Goal: Transaction & Acquisition: Purchase product/service

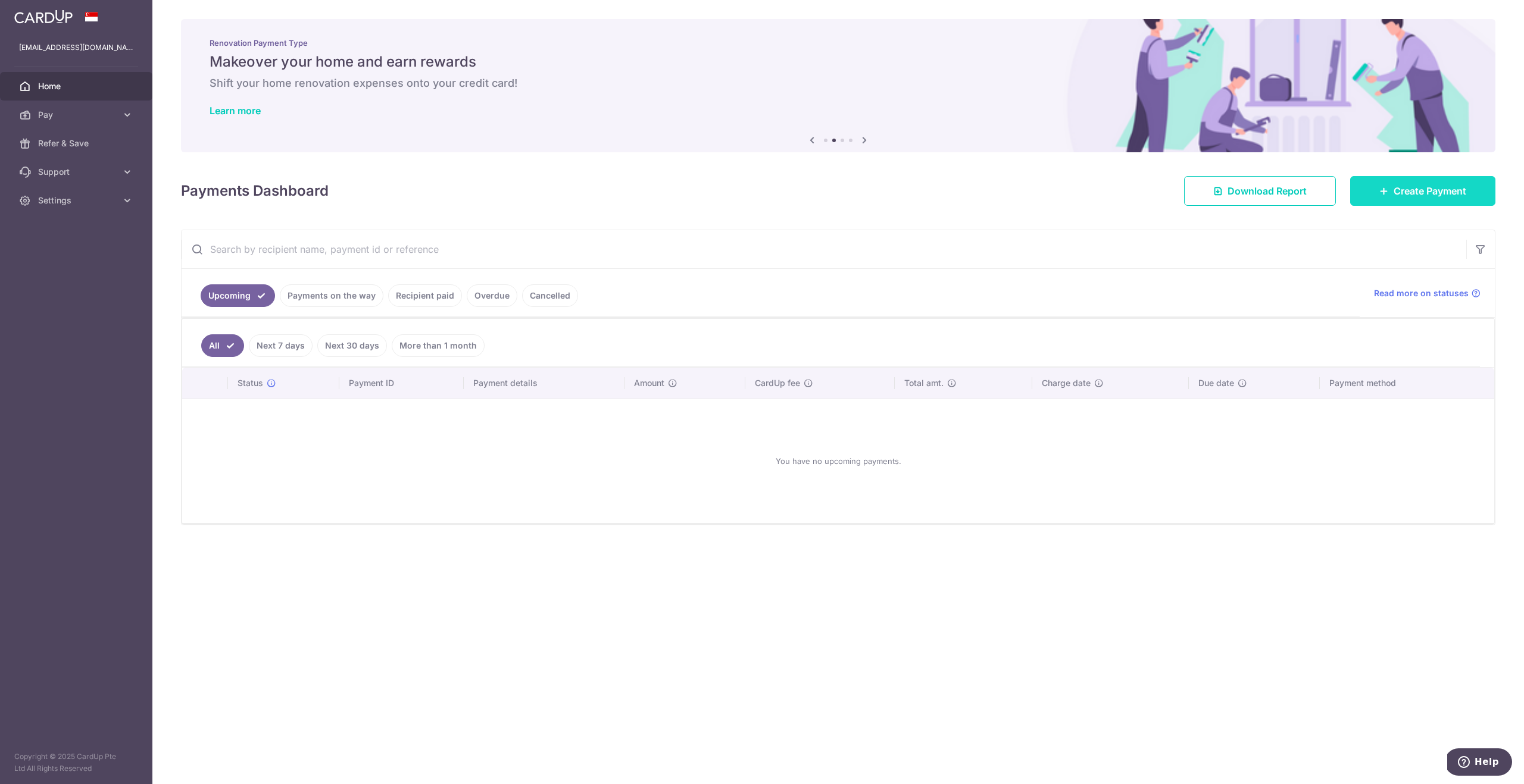
click at [1441, 189] on span "Create Payment" at bounding box center [1429, 191] width 73 height 14
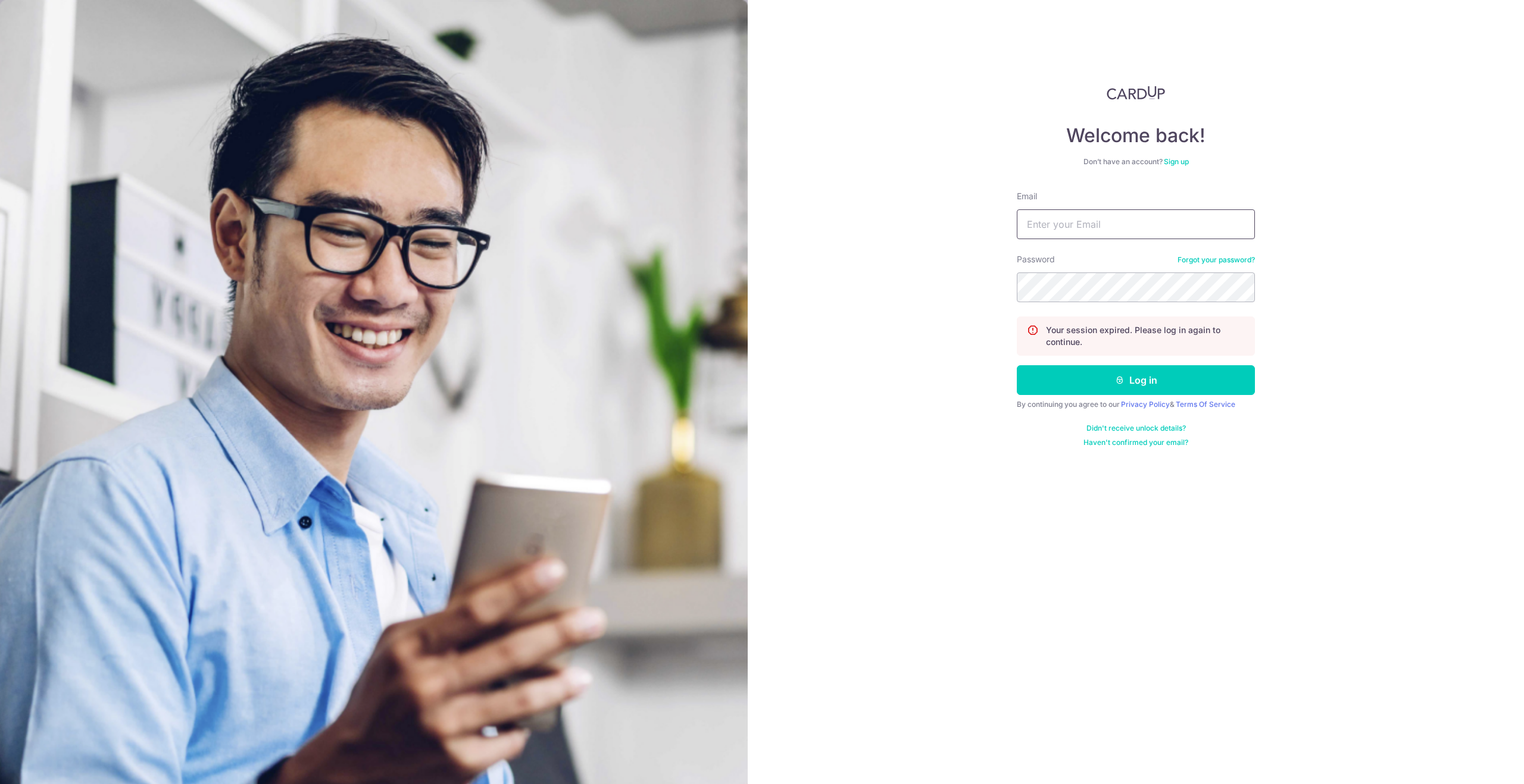
click at [1111, 228] on input "Email" at bounding box center [1136, 224] width 238 height 29
type input "msilitonga@gmail.com"
click at [1139, 389] on button "Log in" at bounding box center [1136, 380] width 238 height 29
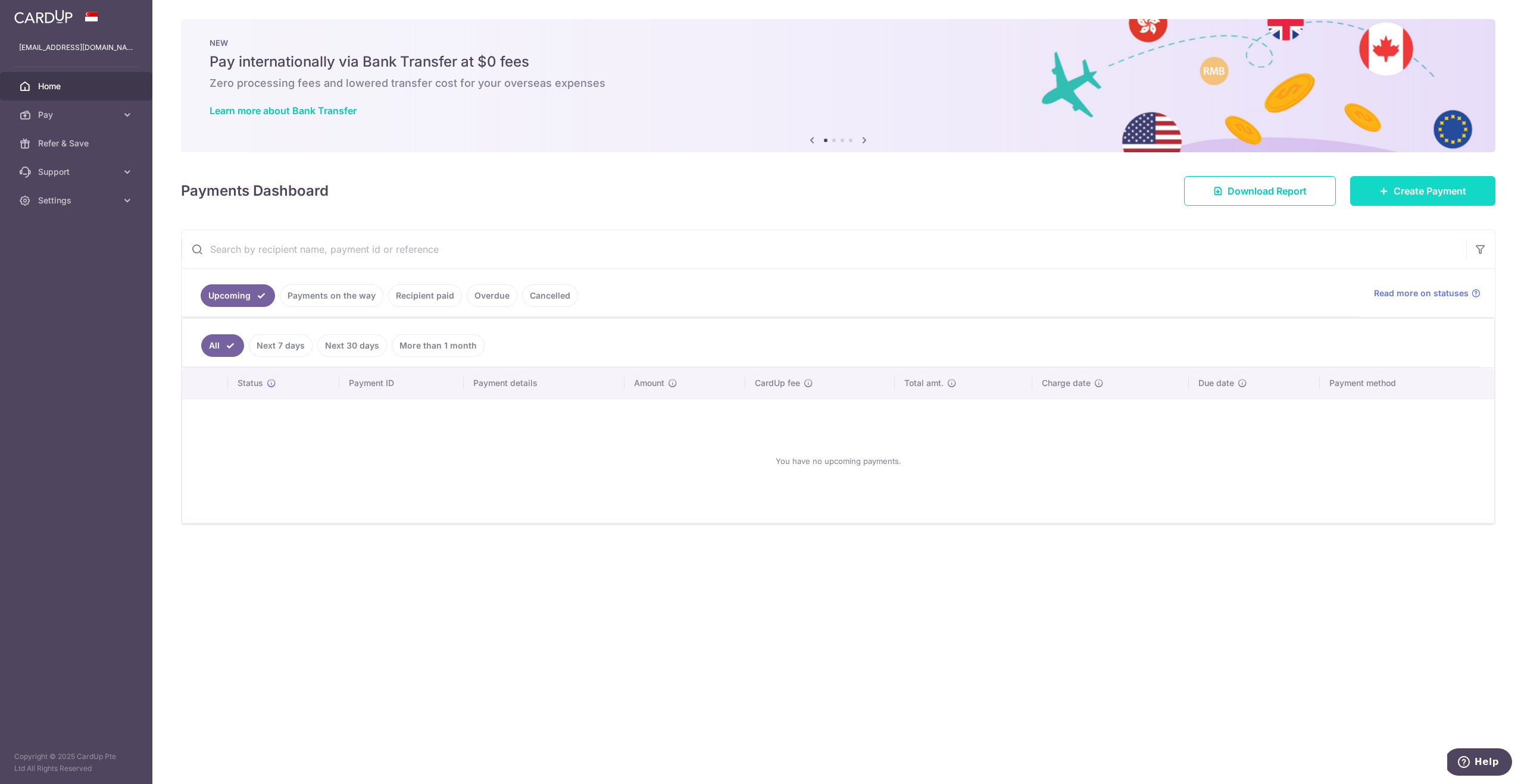
click at [1421, 193] on span "Create Payment" at bounding box center [1429, 191] width 73 height 14
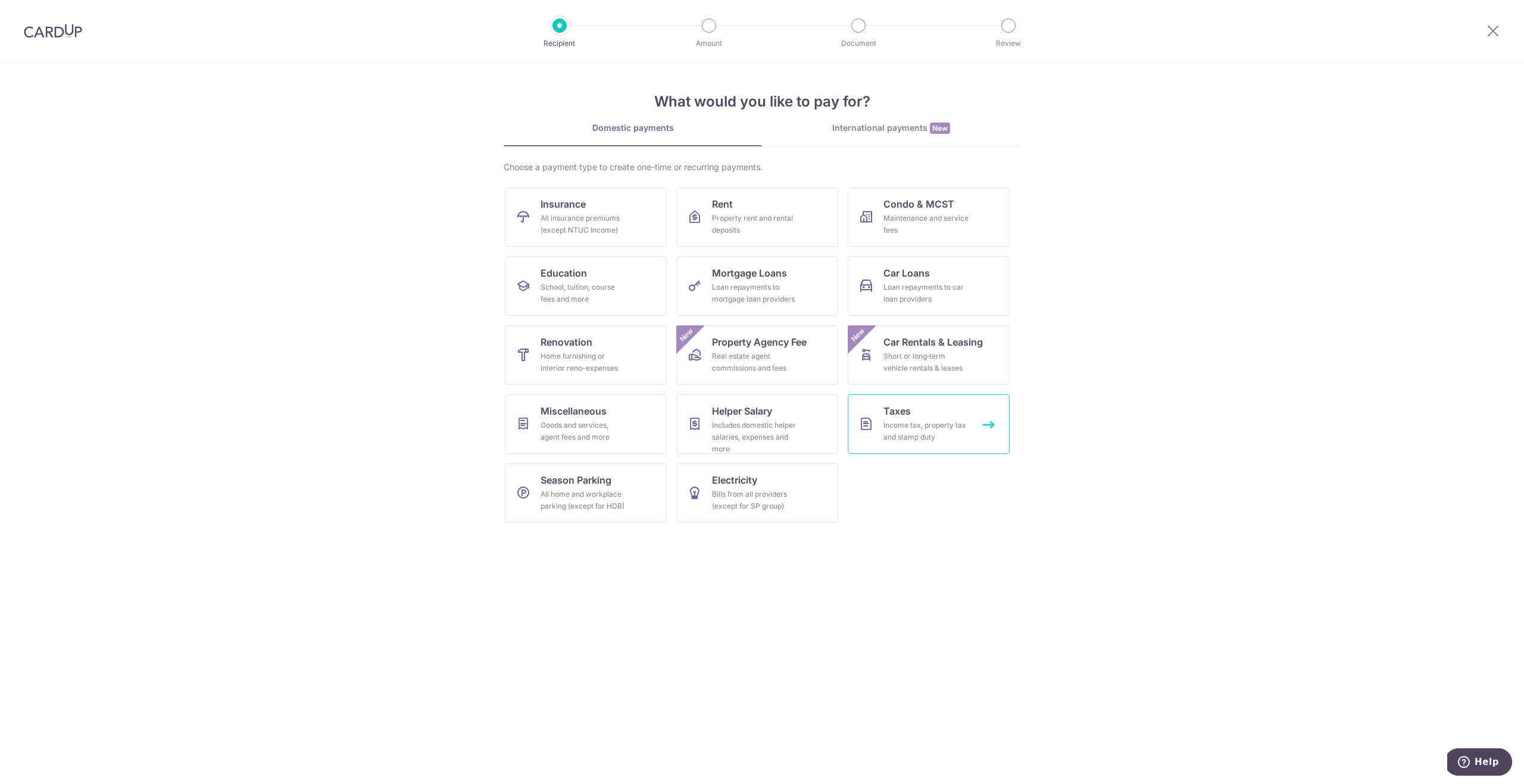
click at [924, 430] on div "Income tax, property tax and stamp duty" at bounding box center [926, 431] width 85 height 24
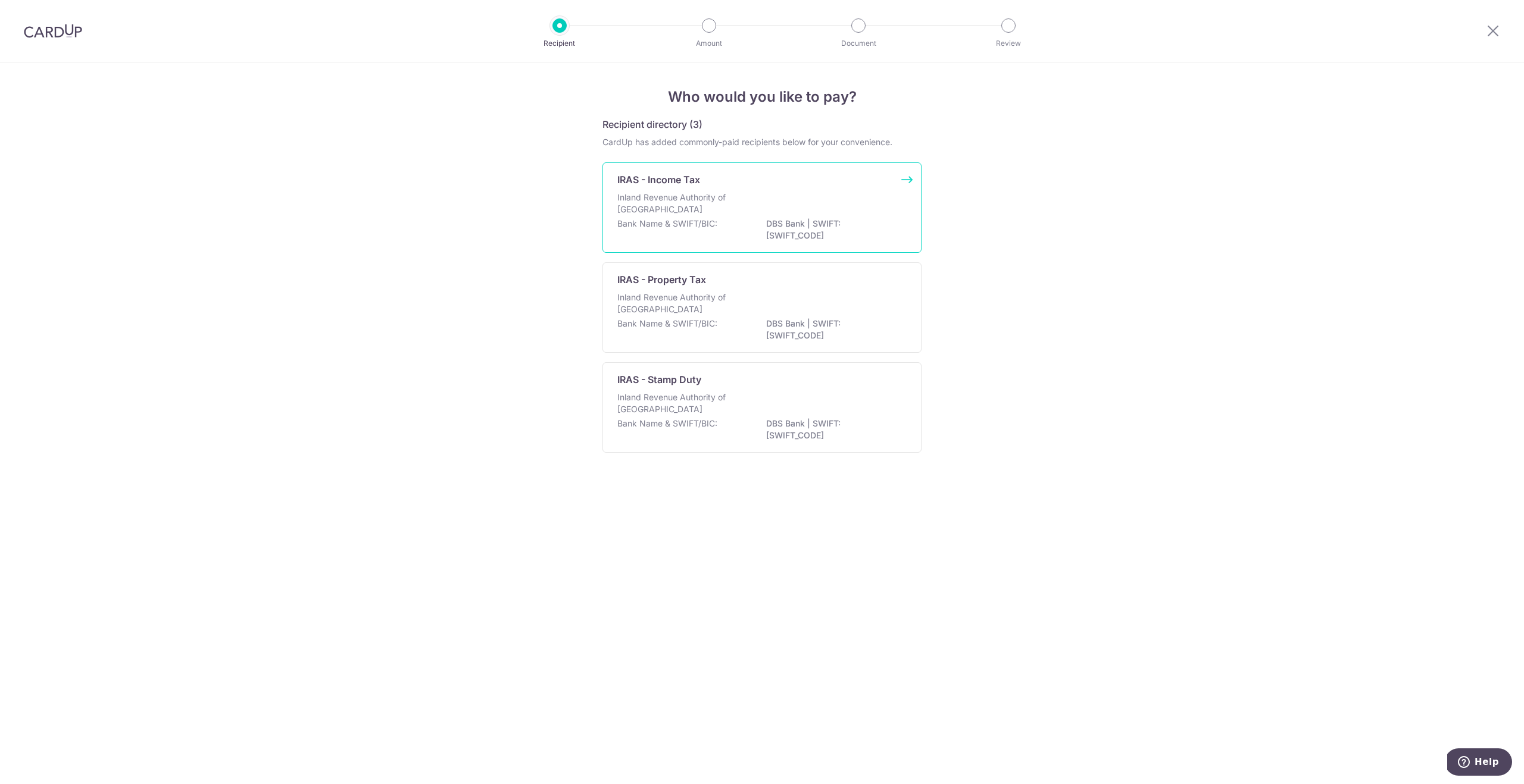
click at [698, 213] on p "Inland Revenue Authority of [GEOGRAPHIC_DATA]" at bounding box center [681, 203] width 126 height 24
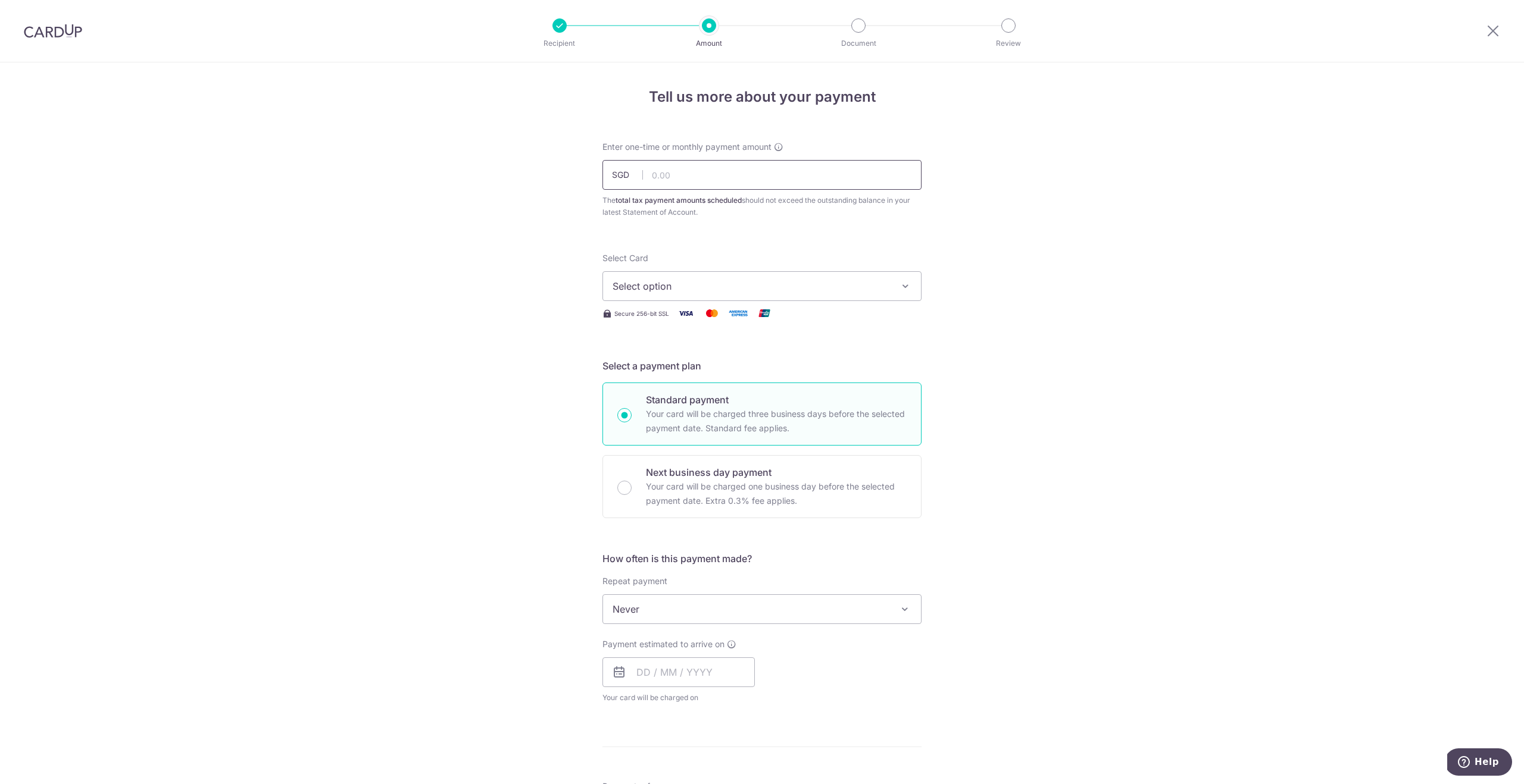
click at [693, 179] on input "text" at bounding box center [762, 174] width 319 height 29
type input "11,582.51"
click at [680, 282] on span "Select option" at bounding box center [751, 286] width 277 height 14
drag, startPoint x: 673, startPoint y: 363, endPoint x: 886, endPoint y: 409, distance: 217.9
click at [673, 364] on span "**** 1644" at bounding box center [663, 371] width 44 height 14
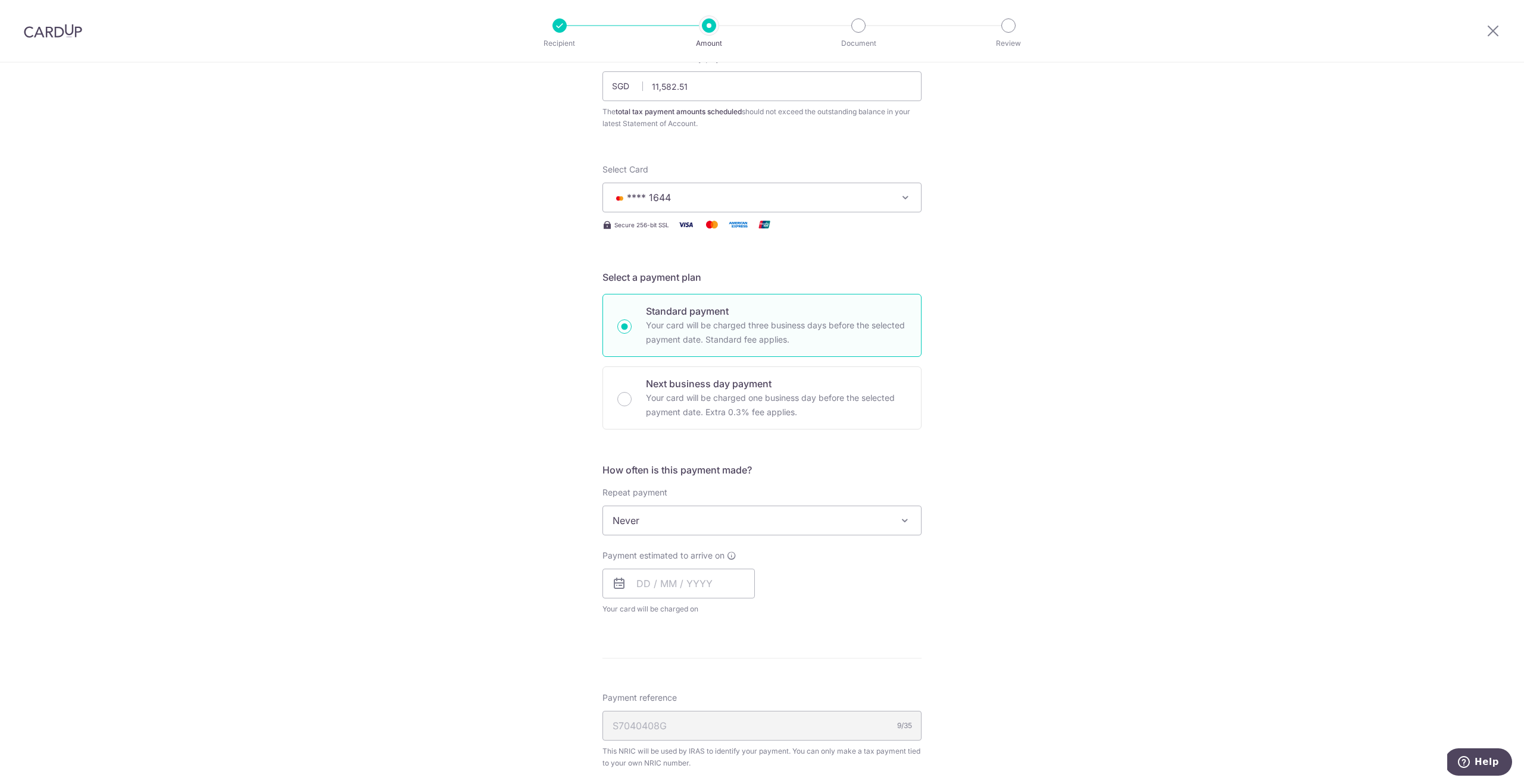
scroll to position [103, 0]
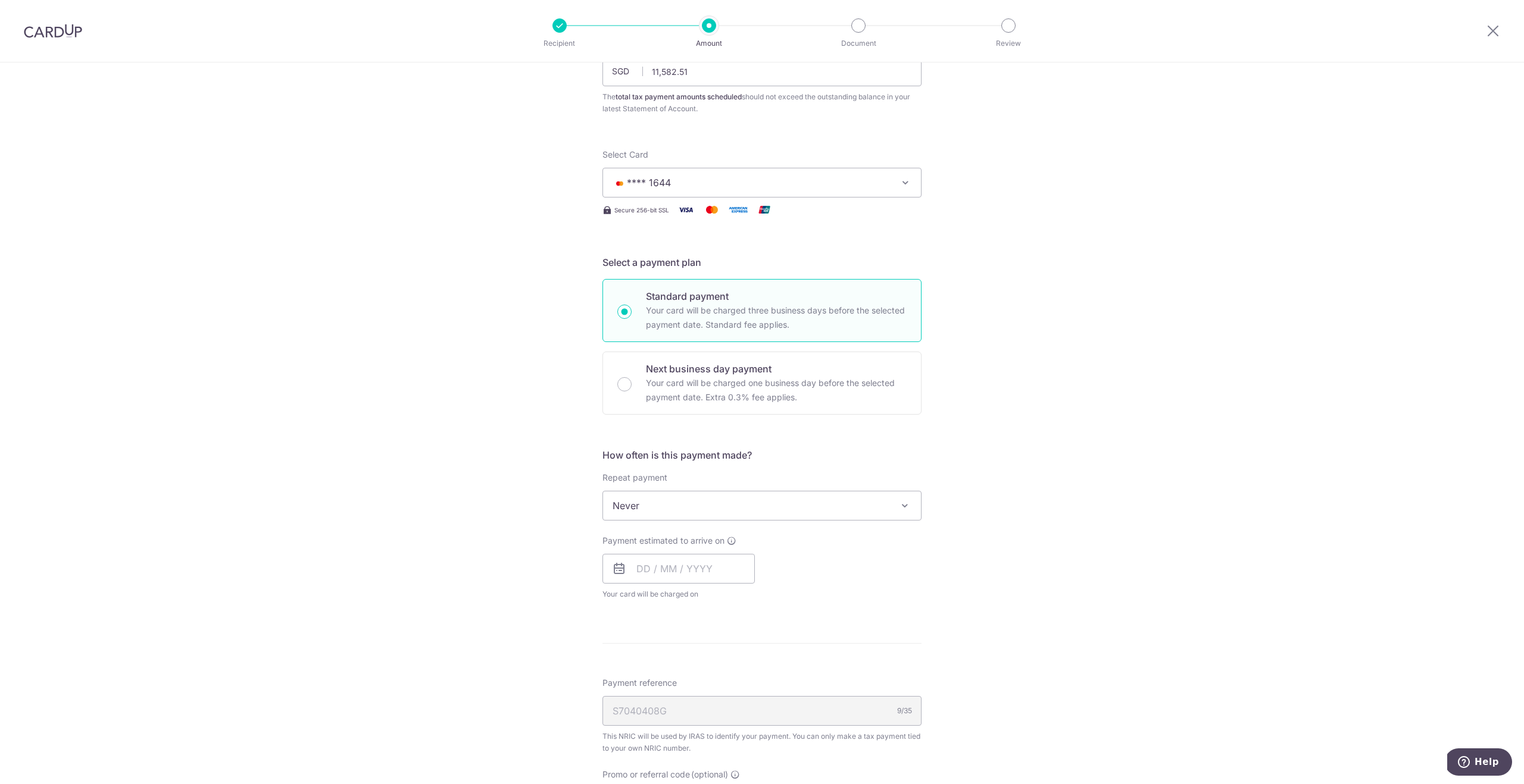
click at [907, 508] on span at bounding box center [905, 506] width 14 height 14
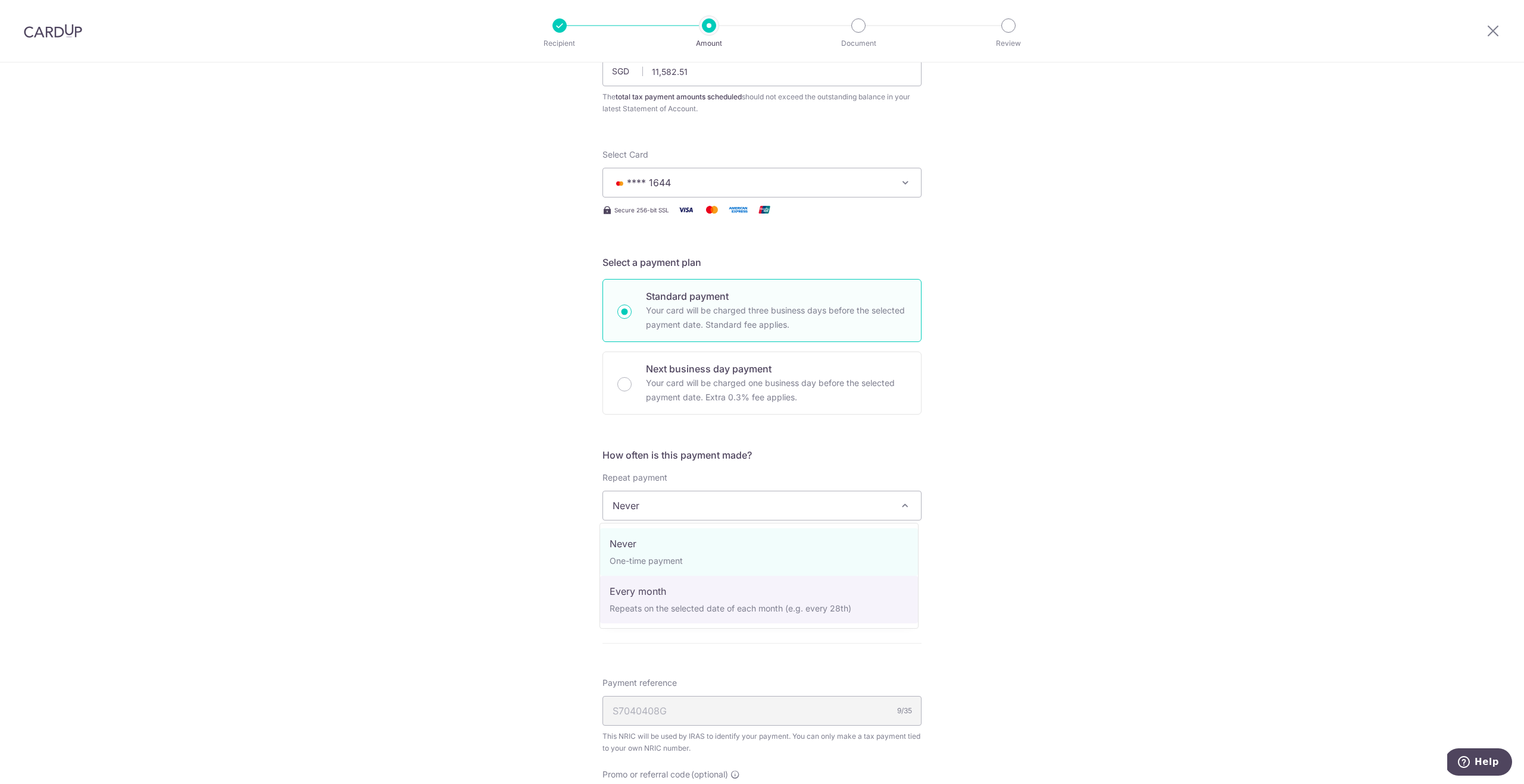
select select "3"
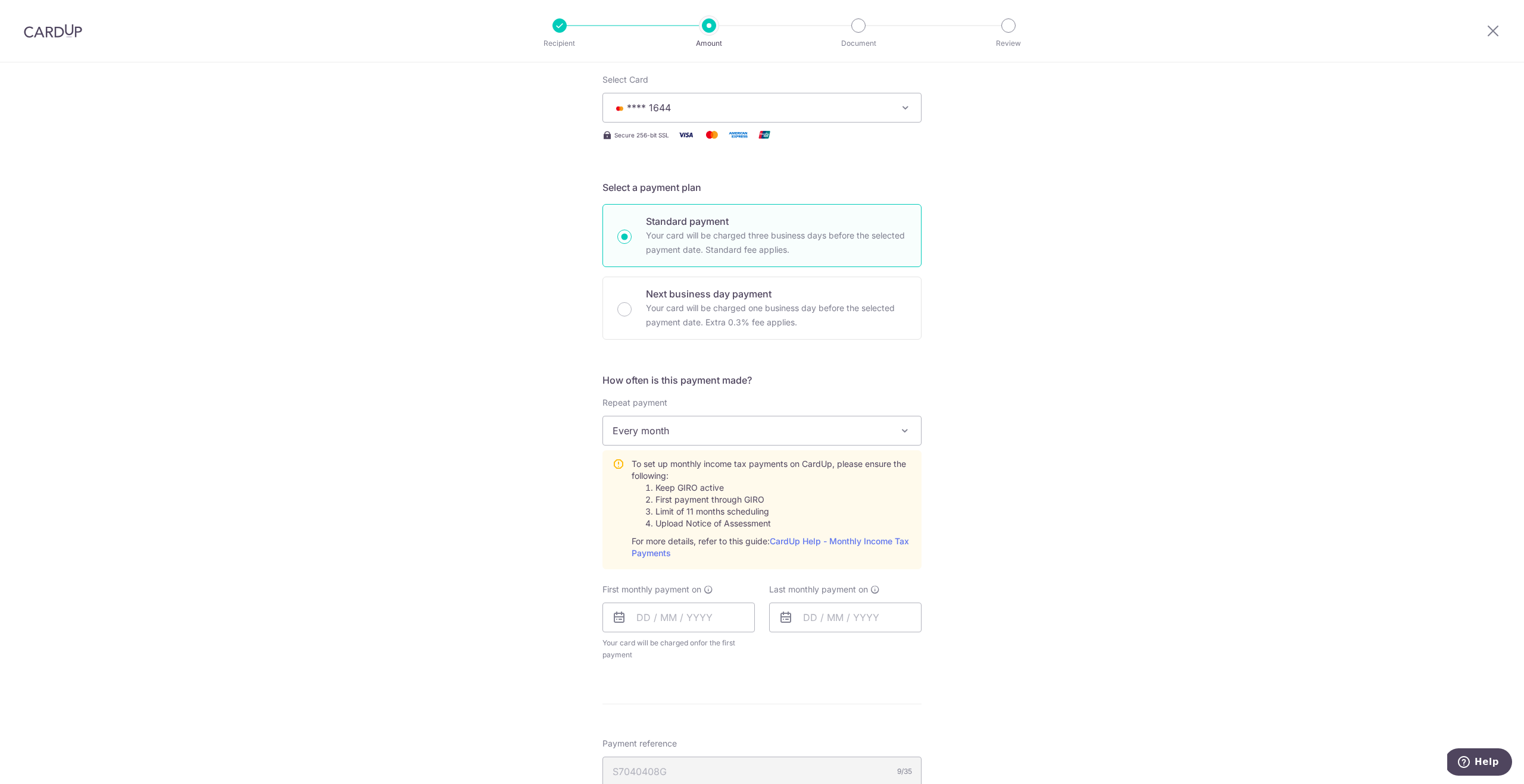
scroll to position [191, 0]
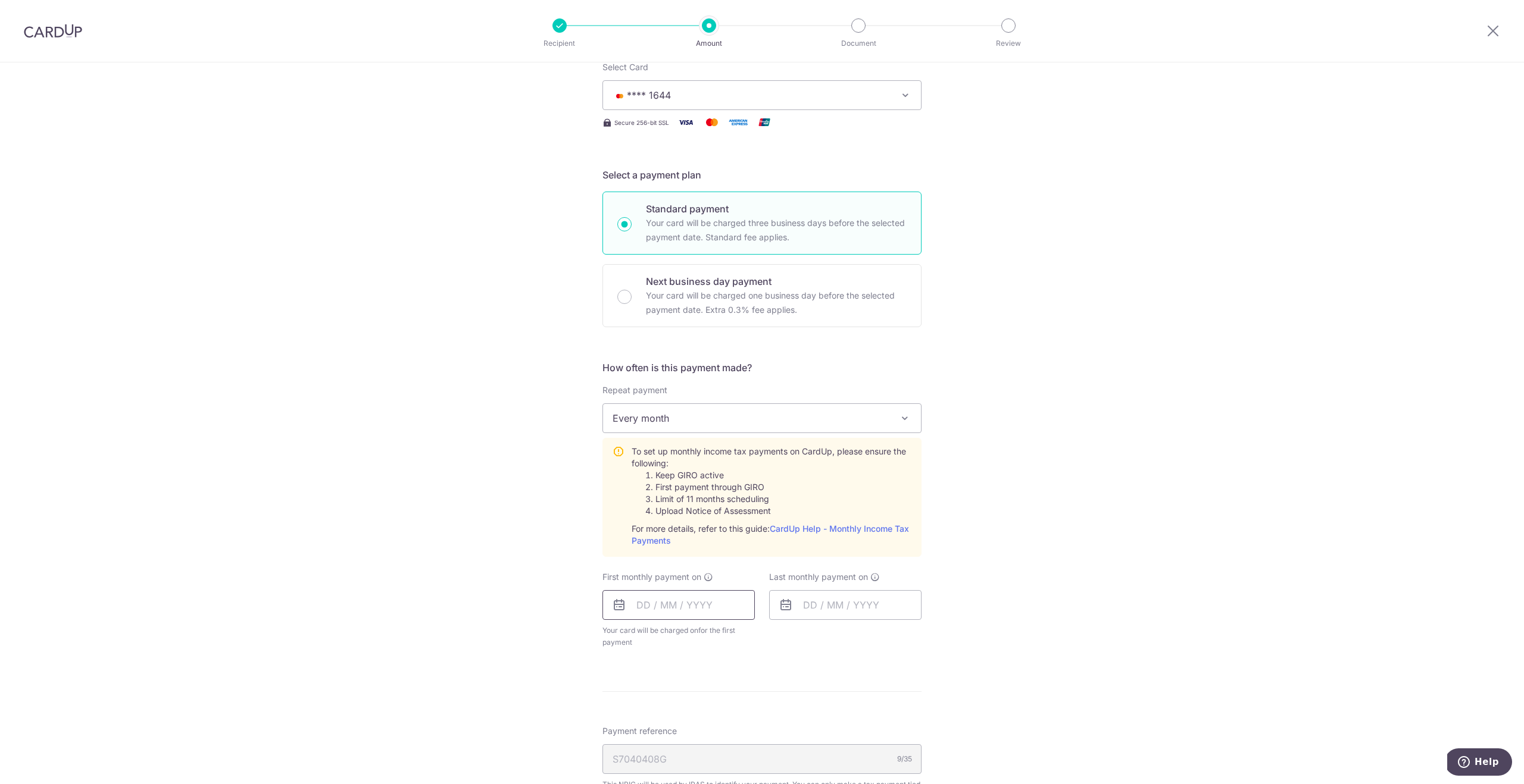
click at [644, 606] on input "text" at bounding box center [679, 605] width 152 height 29
click at [986, 403] on div "Tell us more about your payment Enter one-time or monthly payment amount SGD 11…" at bounding box center [762, 492] width 1524 height 1241
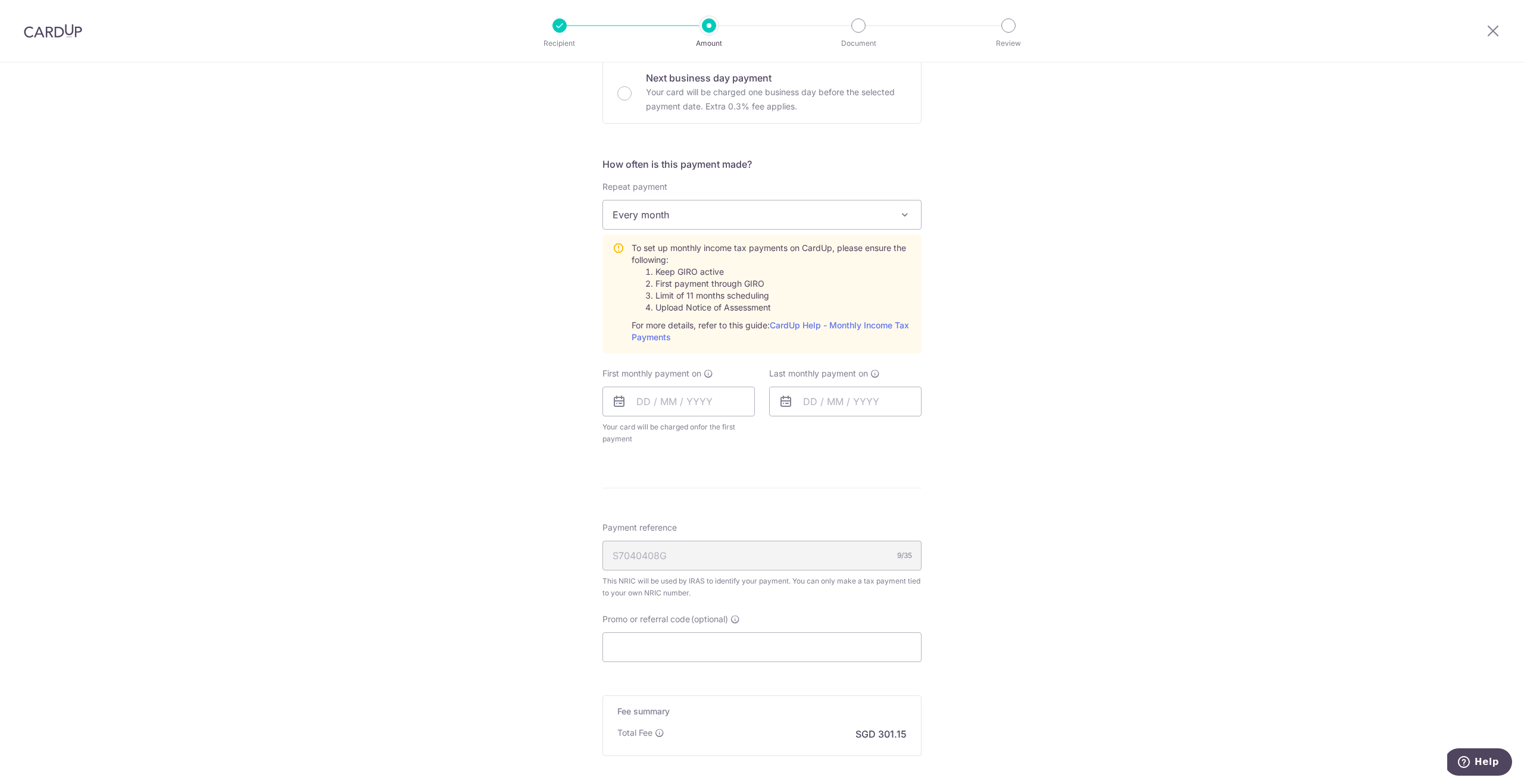
scroll to position [420, 0]
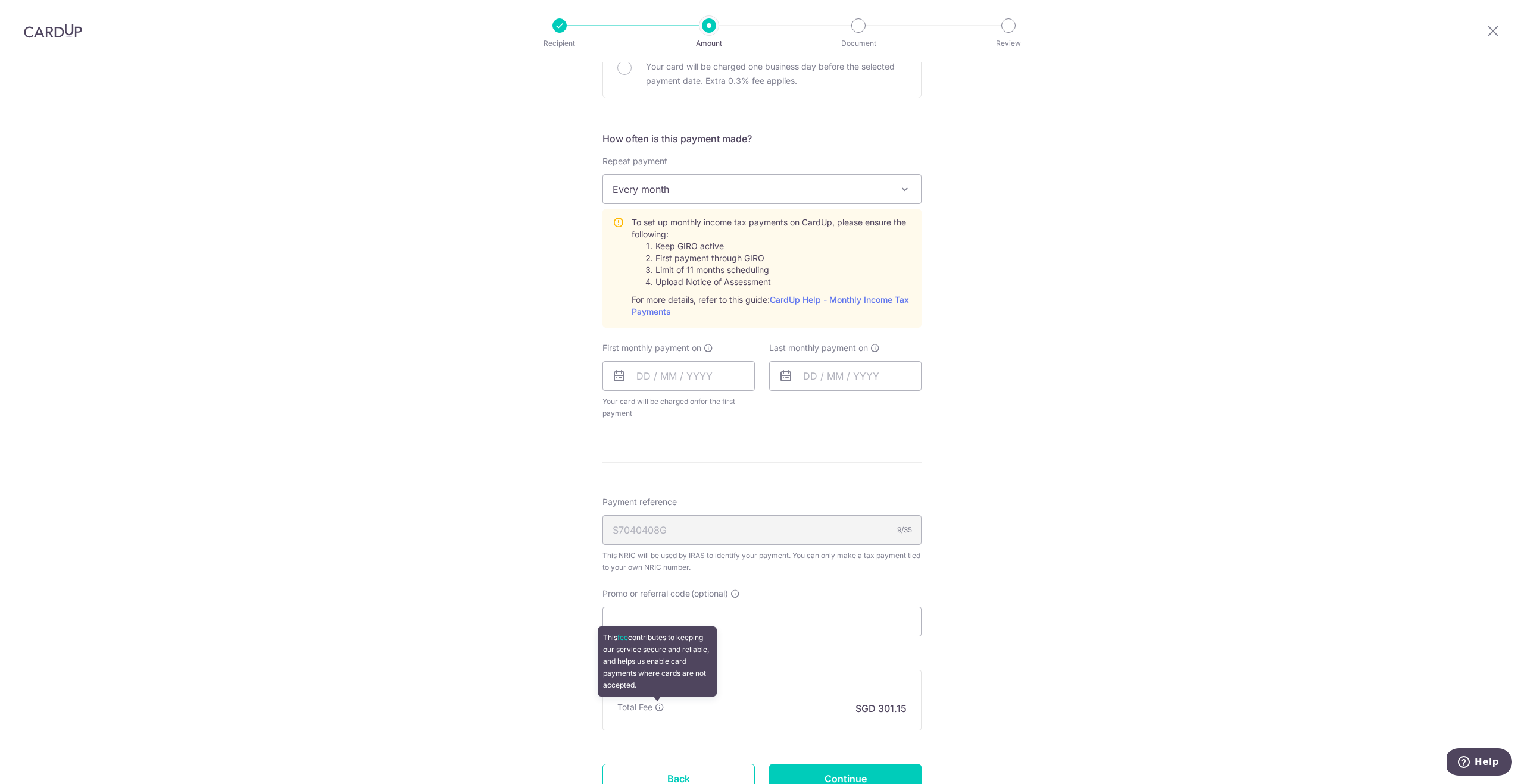
click at [656, 709] on icon at bounding box center [659, 707] width 9 height 9
click at [967, 680] on div "Tell us more about your payment Enter one-time or monthly payment amount SGD 11…" at bounding box center [762, 263] width 1524 height 1241
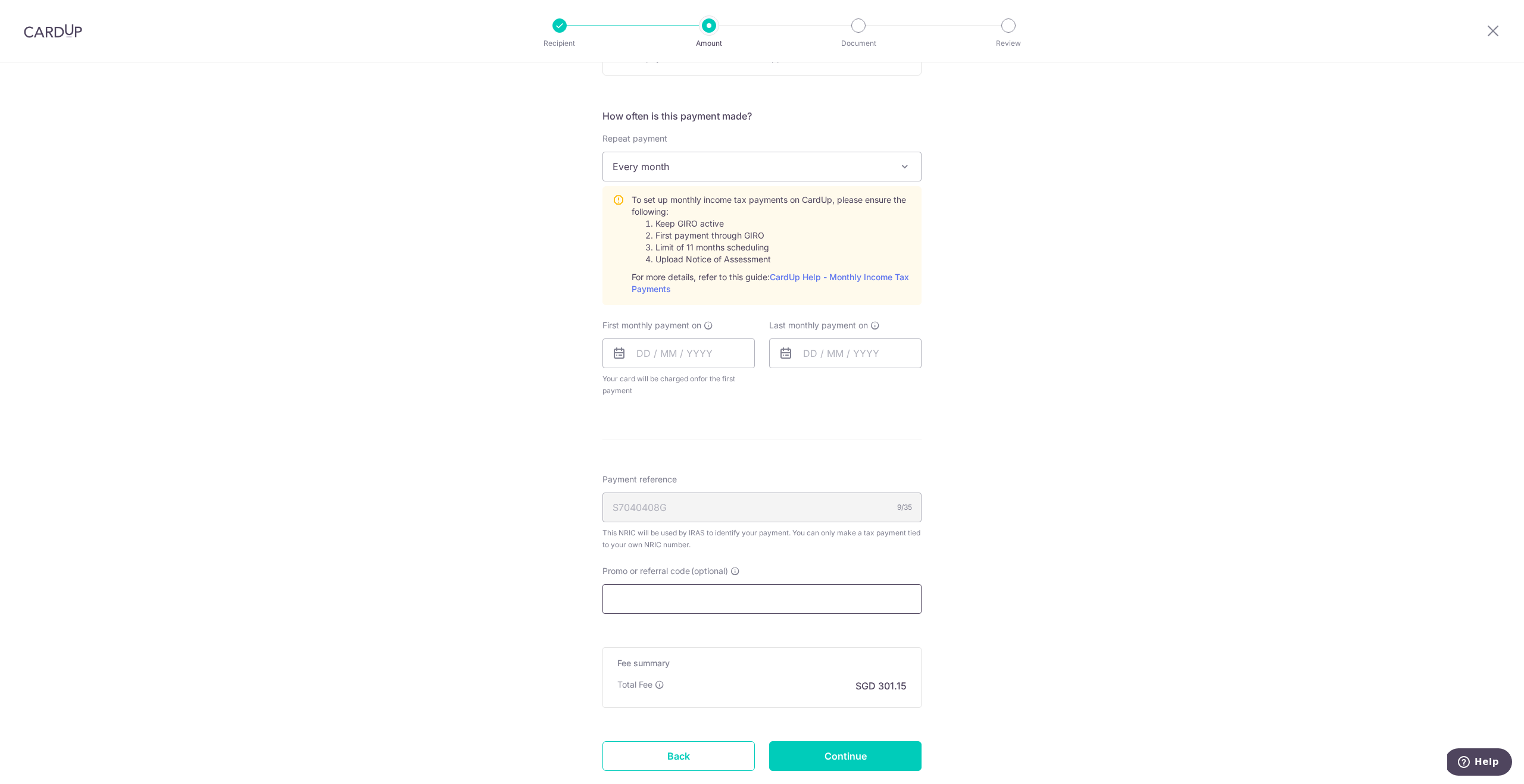
click at [654, 587] on input "Promo or referral code (optional)" at bounding box center [762, 599] width 319 height 29
click at [729, 442] on form "Enter one-time or monthly payment amount SGD 11,582.51 11582.51 The total tax p…" at bounding box center [762, 251] width 319 height 1106
click at [649, 345] on input "text" at bounding box center [679, 353] width 152 height 29
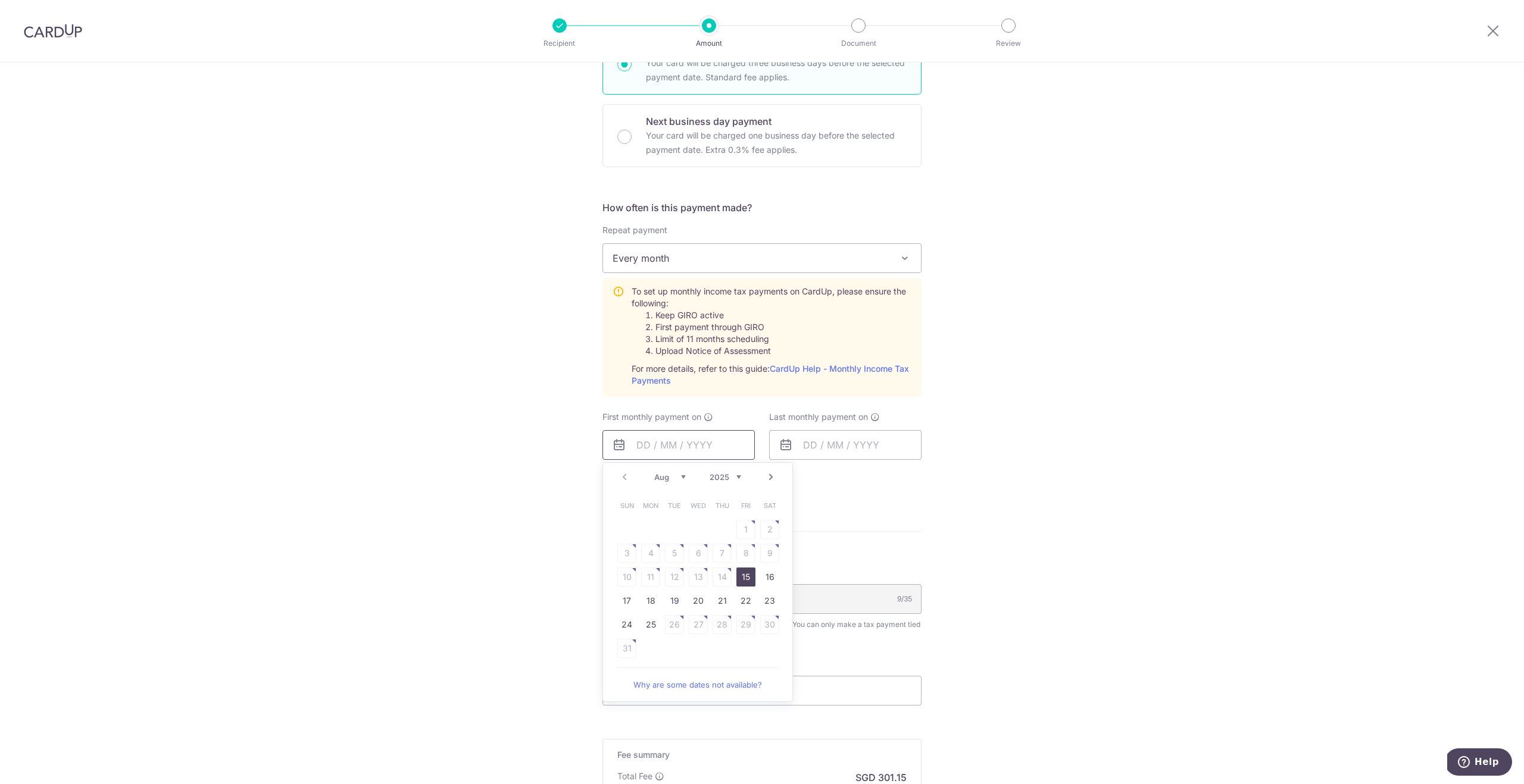
scroll to position [362, 0]
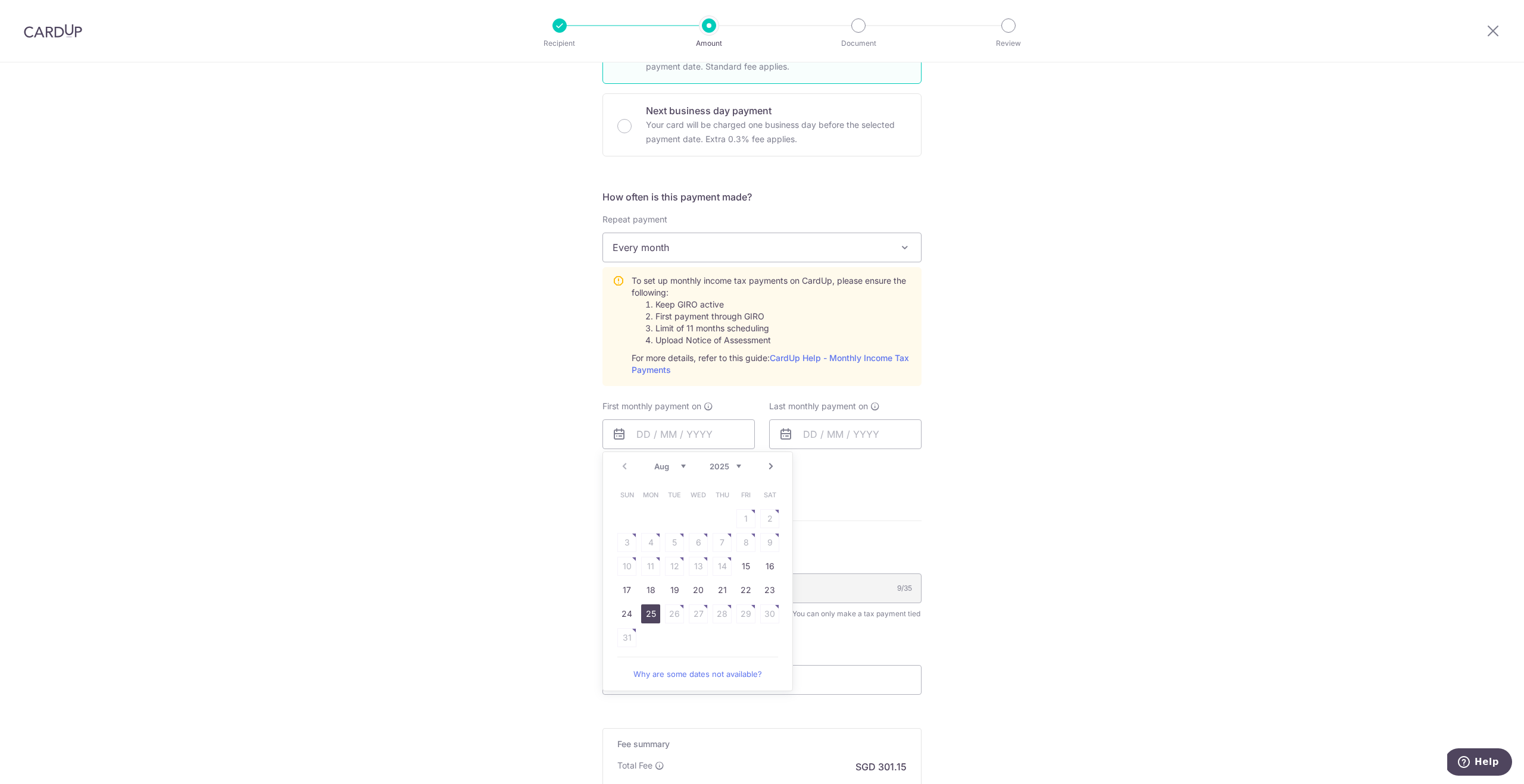
click at [643, 611] on link "25" at bounding box center [651, 614] width 19 height 19
type input "[DATE]"
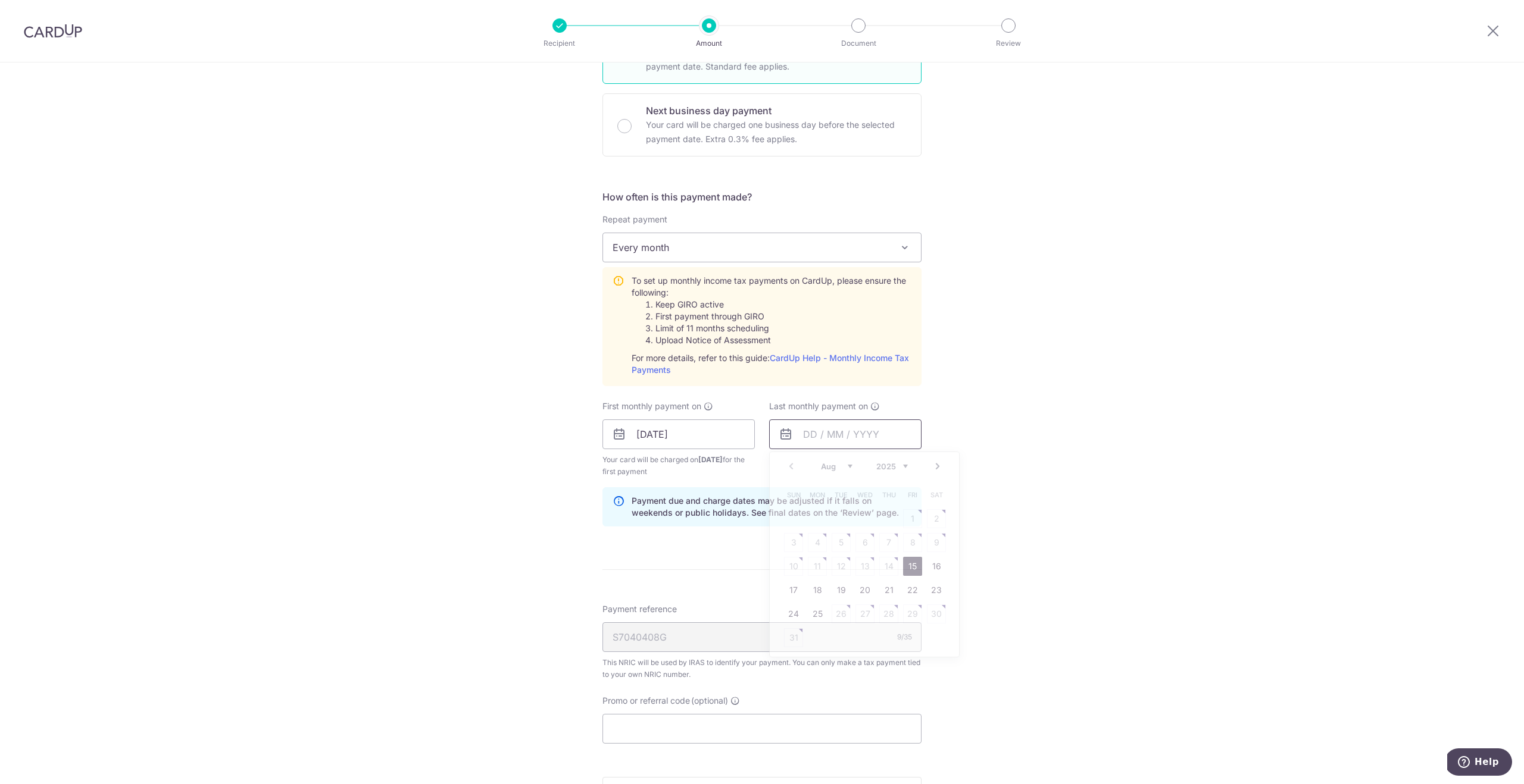
click at [809, 433] on input "text" at bounding box center [845, 434] width 152 height 29
click at [903, 465] on select "2025 2026" at bounding box center [892, 466] width 32 height 9
click at [847, 465] on select "Jan Feb Mar Apr May Jun [DATE] Aug Sep" at bounding box center [837, 466] width 32 height 9
click at [864, 588] on link "25" at bounding box center [865, 590] width 19 height 19
type input "[DATE]"
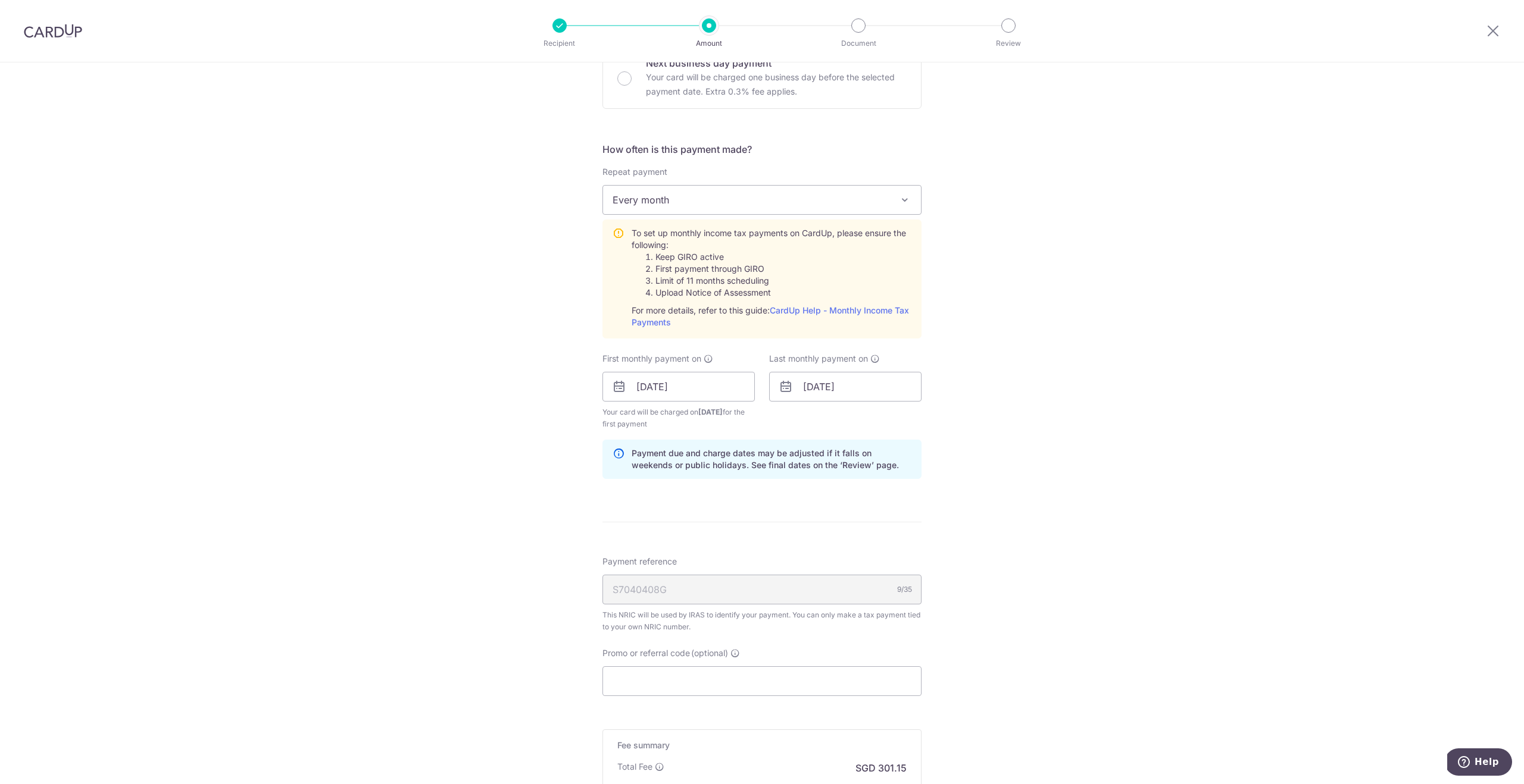
scroll to position [510, 0]
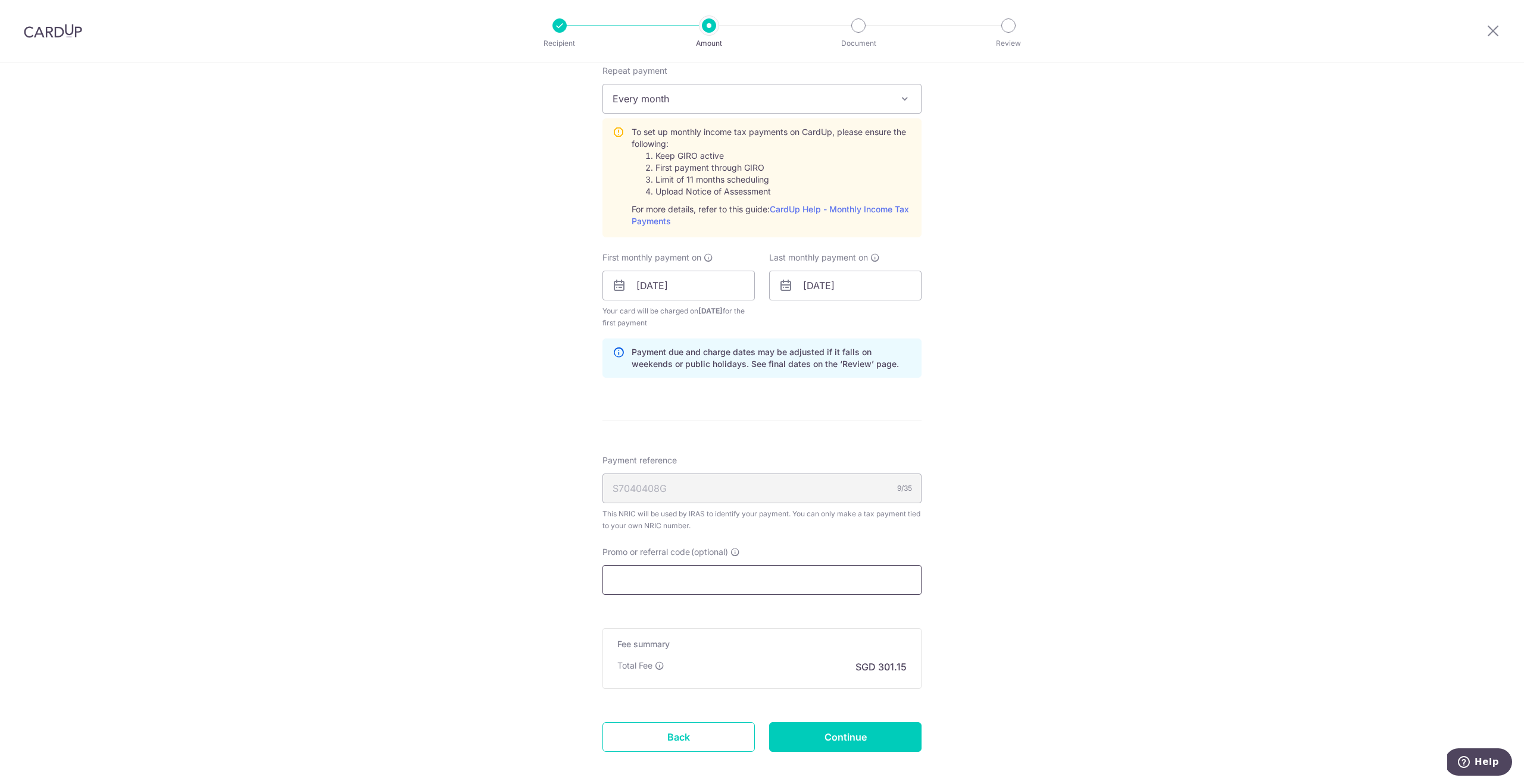
click at [648, 579] on input "Promo or referral code (optional)" at bounding box center [762, 579] width 319 height 29
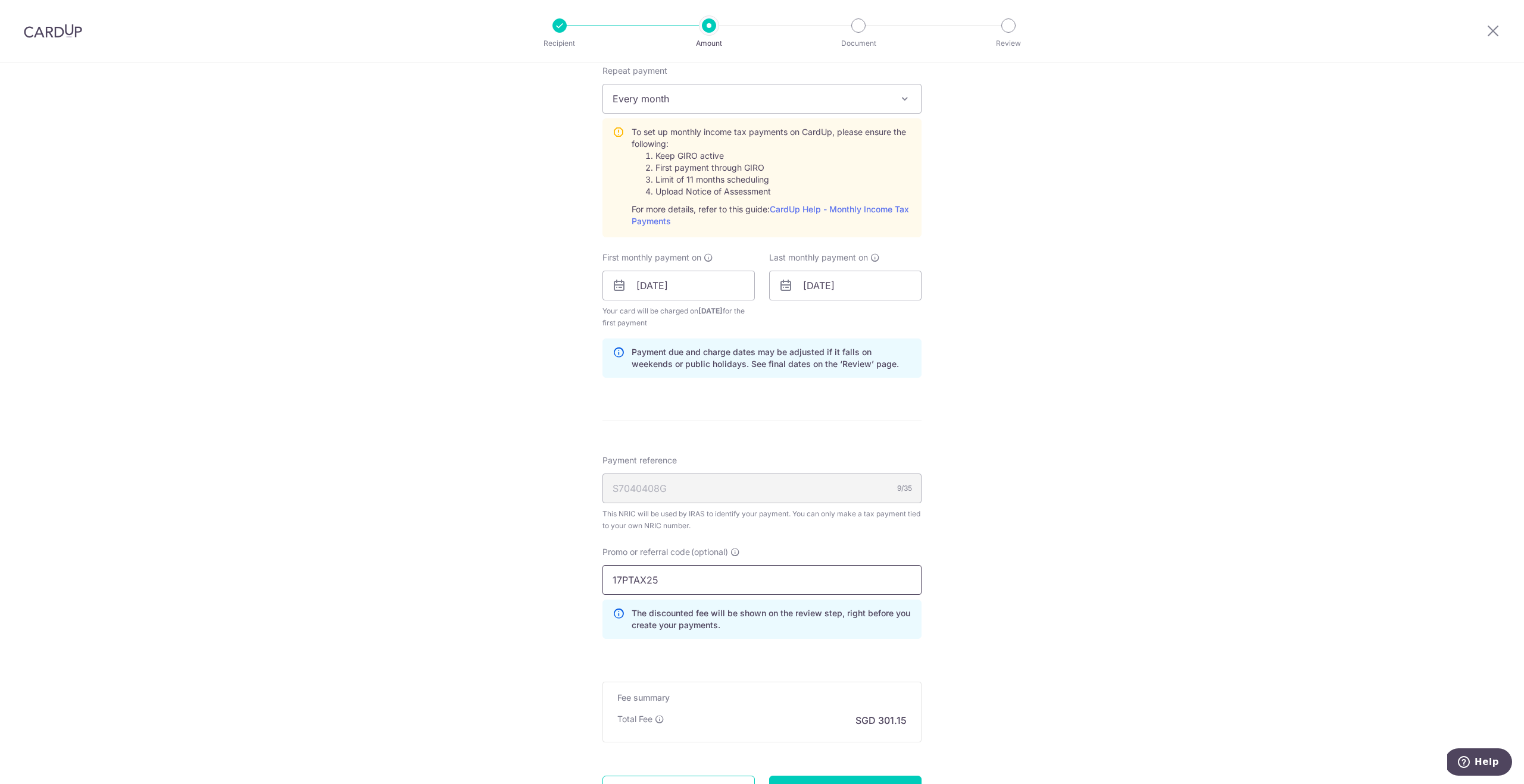
type input "17PTAX25"
click at [576, 648] on div "Tell us more about your payment Enter one-time or monthly payment amount SGD 11…" at bounding box center [762, 223] width 1524 height 1343
click at [985, 638] on div "Tell us more about your payment Enter one-time or monthly payment amount SGD 11…" at bounding box center [762, 223] width 1524 height 1343
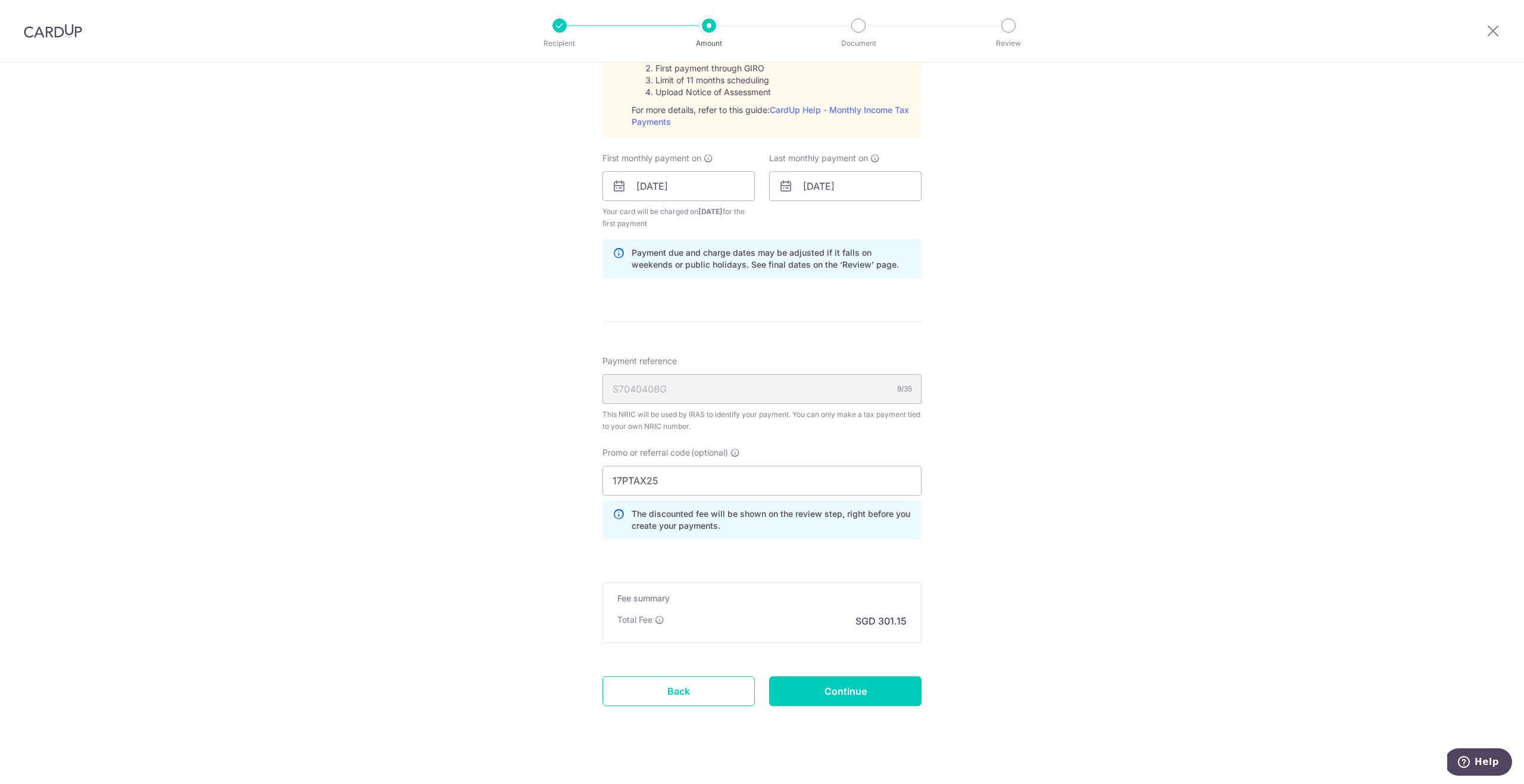
scroll to position [621, 0]
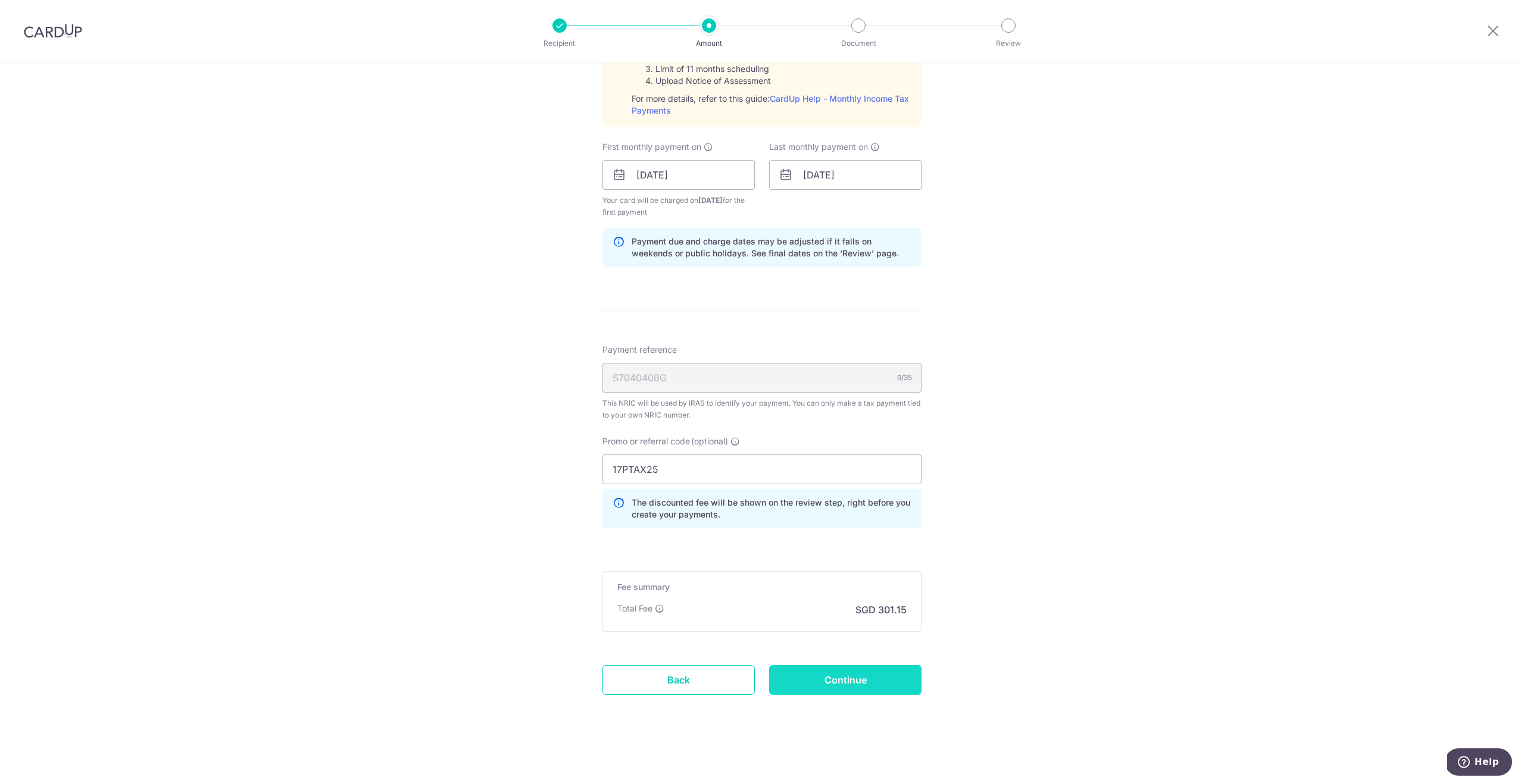
click at [847, 676] on input "Continue" at bounding box center [845, 680] width 152 height 29
type input "Create Schedule"
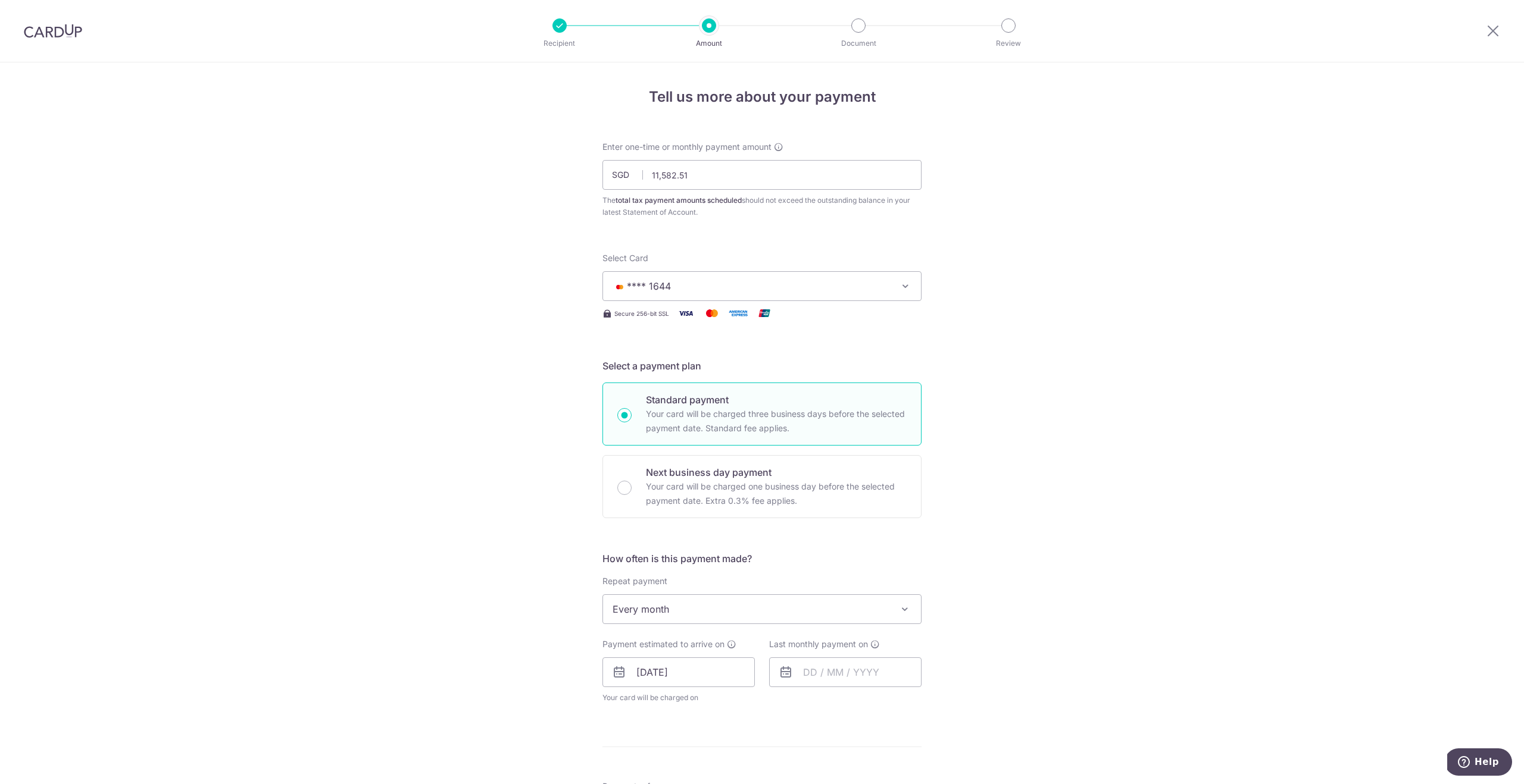
scroll to position [454, 0]
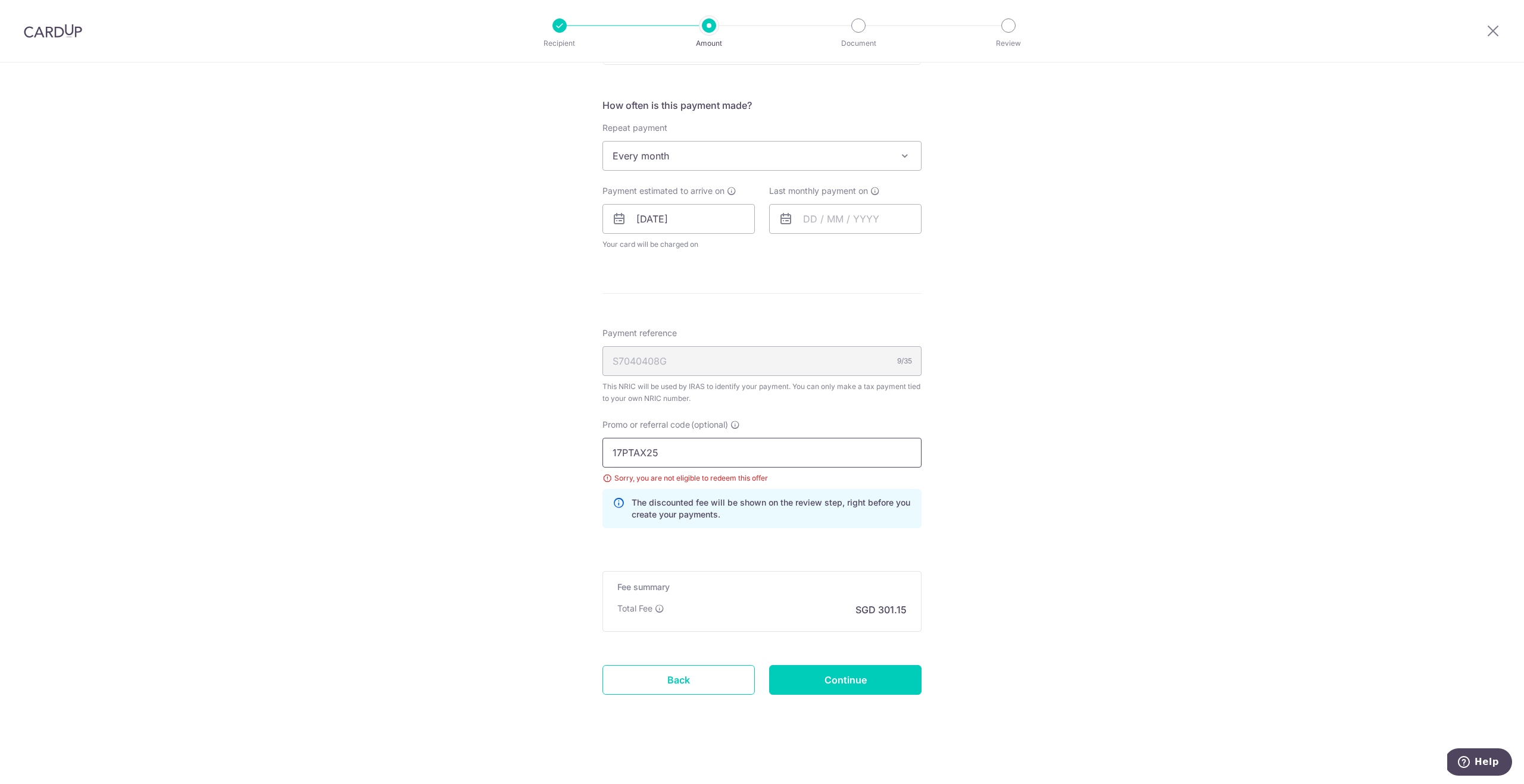
drag, startPoint x: 635, startPoint y: 450, endPoint x: 562, endPoint y: 447, distance: 73.1
click at [562, 447] on div "Tell us more about your payment Enter one-time or monthly payment amount SGD 11…" at bounding box center [762, 196] width 1524 height 1175
click at [701, 546] on form "Enter one-time or monthly payment amount SGD 11,582.51 11582.51 The total tax p…" at bounding box center [762, 208] width 319 height 1041
click at [806, 222] on input "text" at bounding box center [845, 218] width 152 height 29
click at [903, 251] on select "2025 2026" at bounding box center [892, 251] width 32 height 9
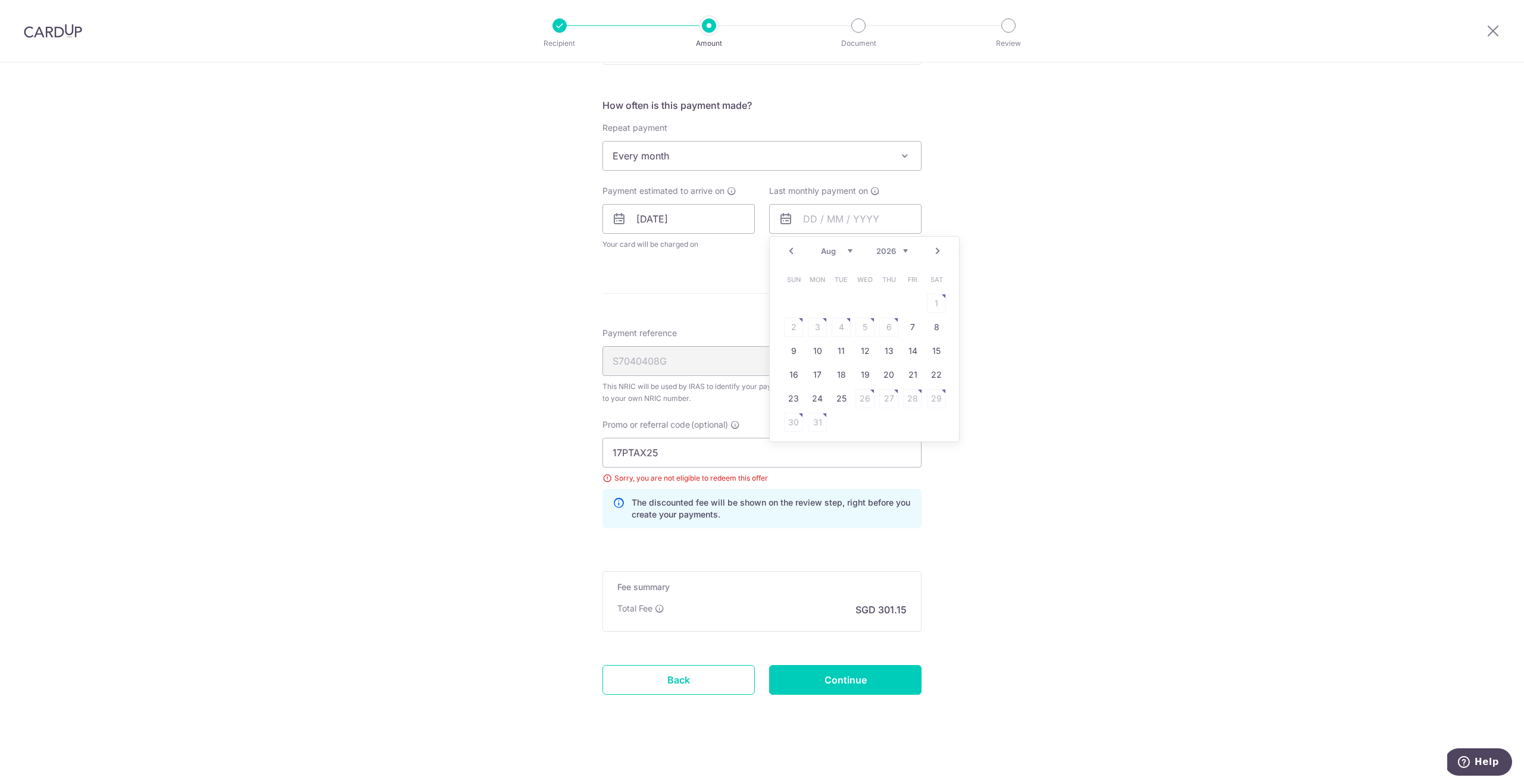
click at [845, 251] on select "Jan Feb Mar Apr May Jun [DATE] Aug Sep" at bounding box center [837, 251] width 32 height 9
click at [860, 375] on link "25" at bounding box center [865, 375] width 19 height 19
type input "[DATE]"
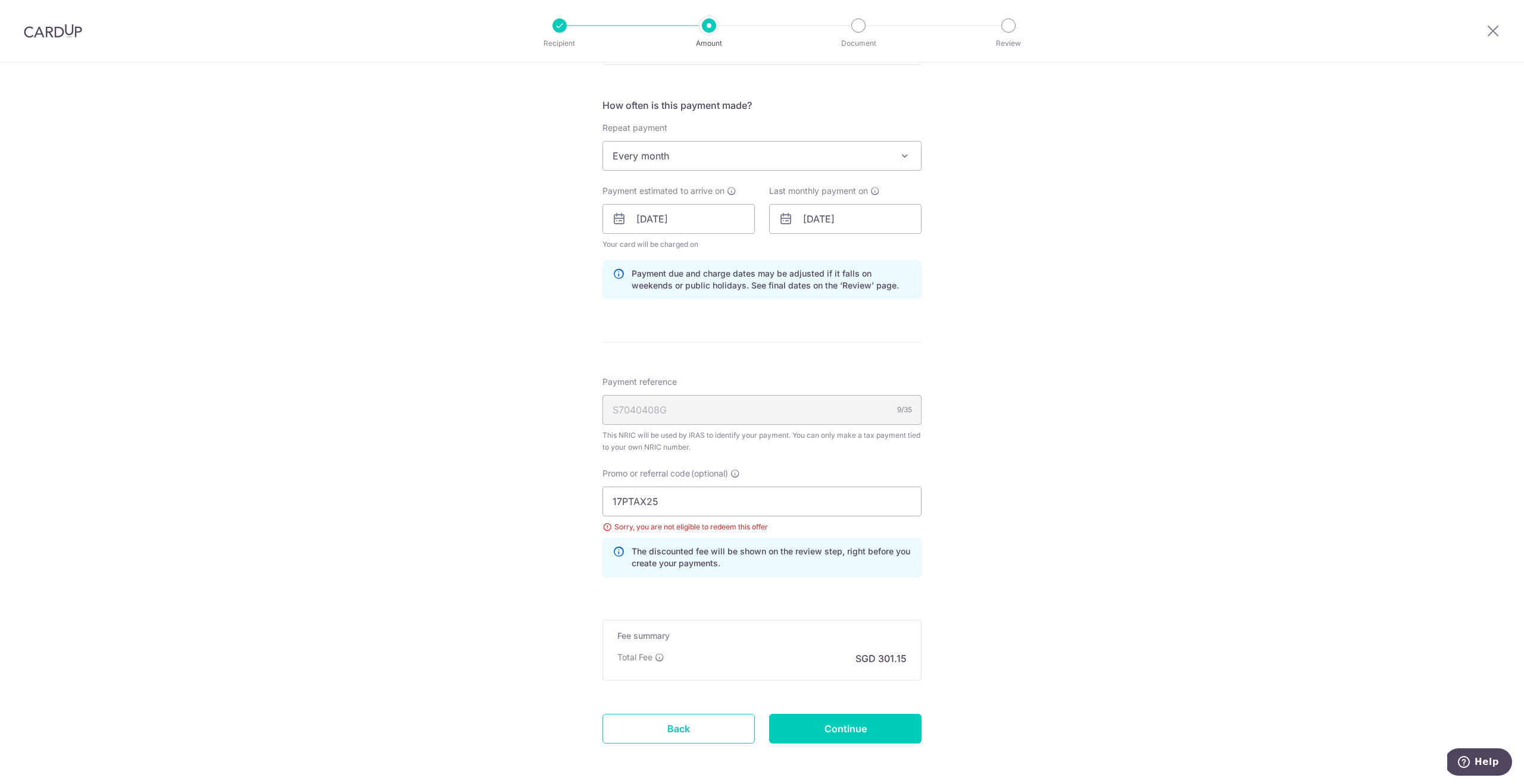
click at [1074, 370] on div "Tell us more about your payment Enter one-time or monthly payment amount SGD 11…" at bounding box center [762, 220] width 1524 height 1224
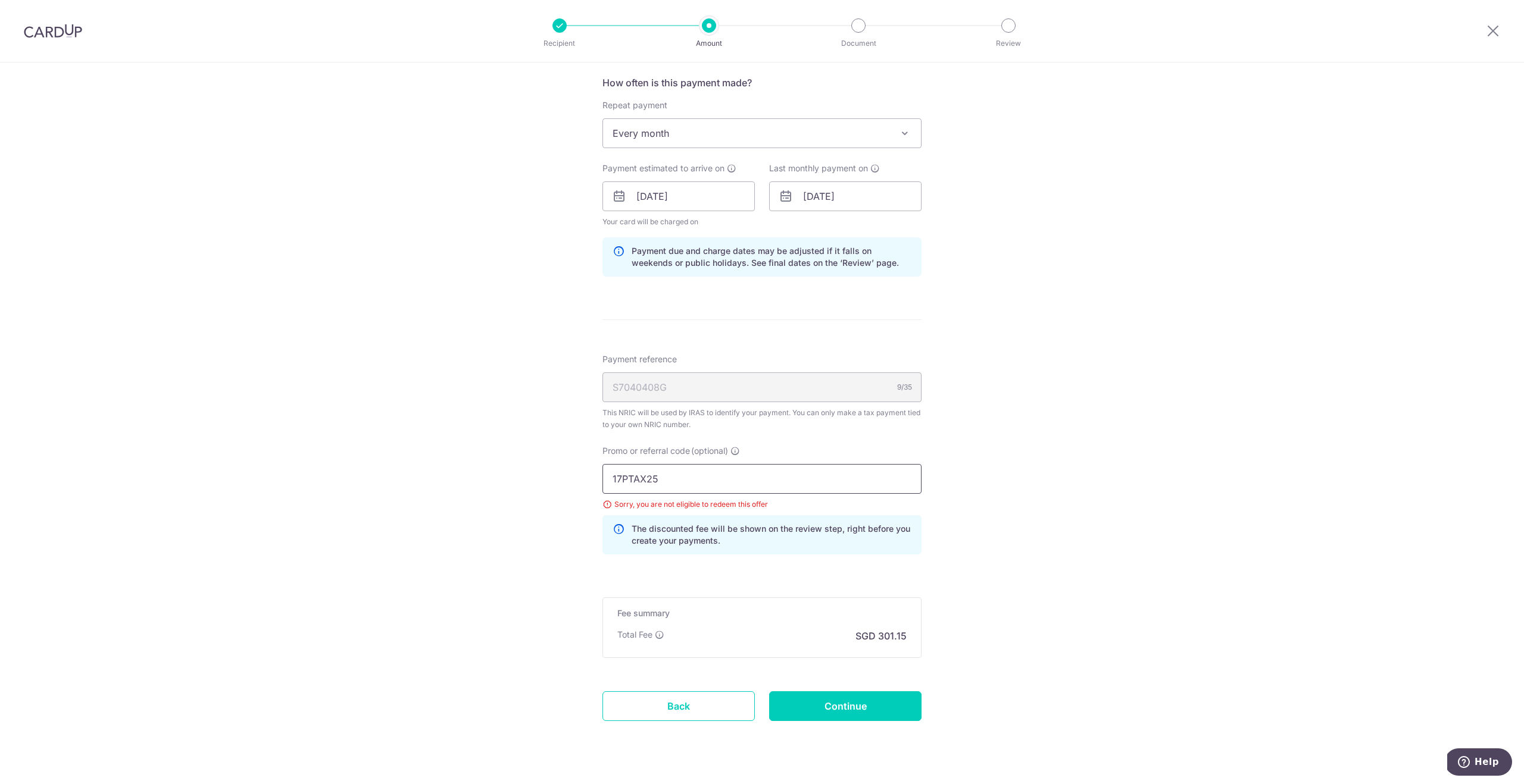
click at [762, 478] on input "17PTAX25" at bounding box center [762, 479] width 319 height 29
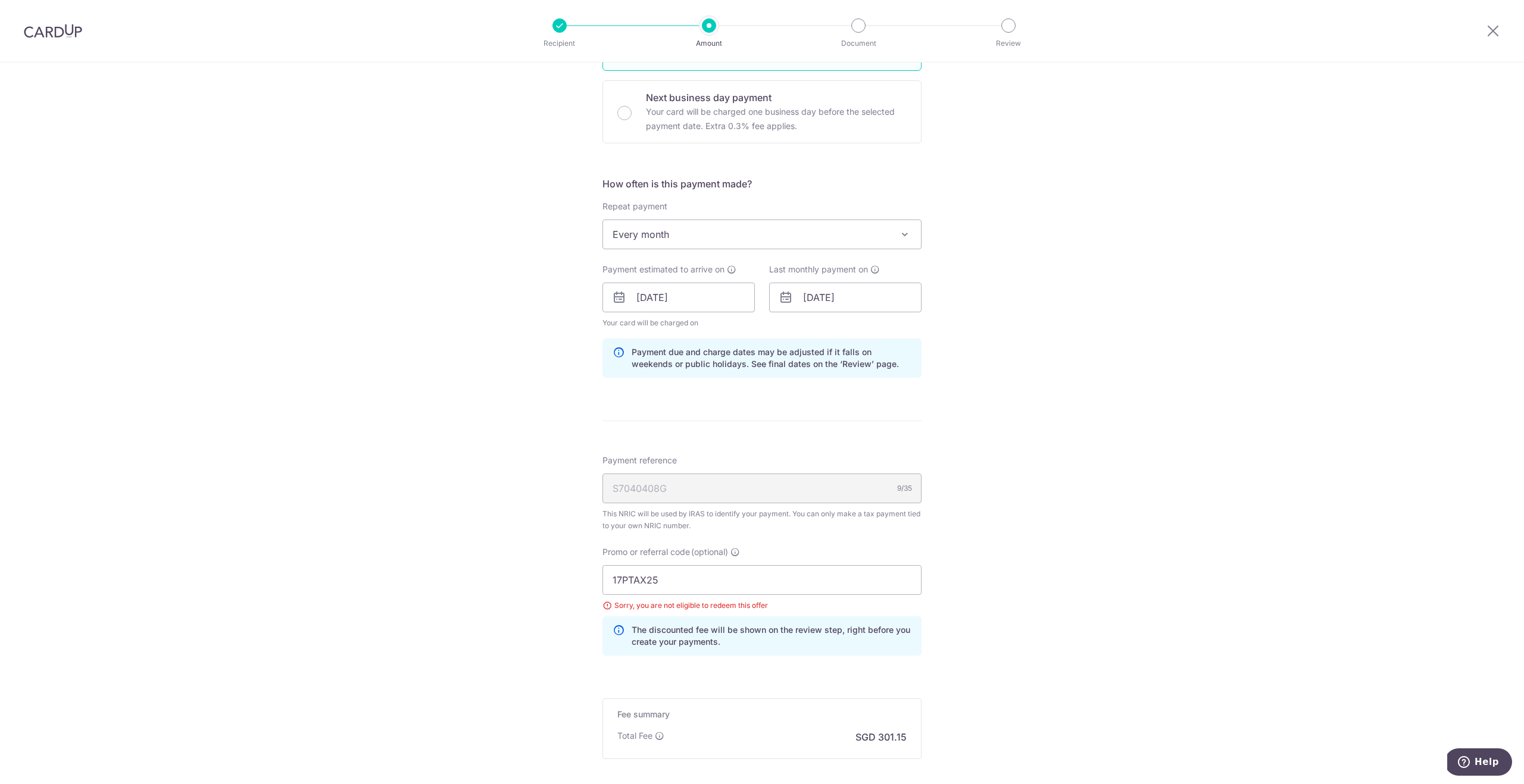
scroll to position [381, 0]
